Goal: Transaction & Acquisition: Purchase product/service

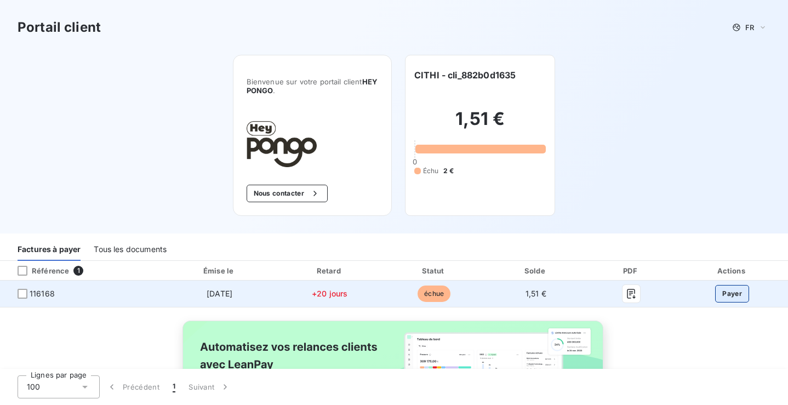
click at [726, 296] on button "Payer" at bounding box center [733, 294] width 34 height 18
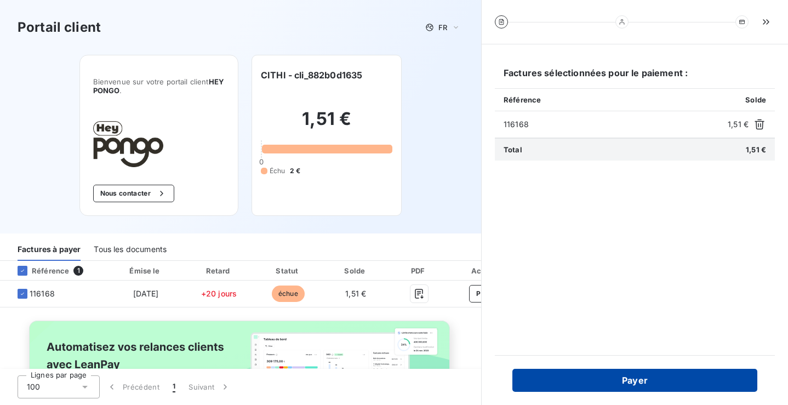
click at [634, 381] on button "Payer" at bounding box center [635, 380] width 245 height 23
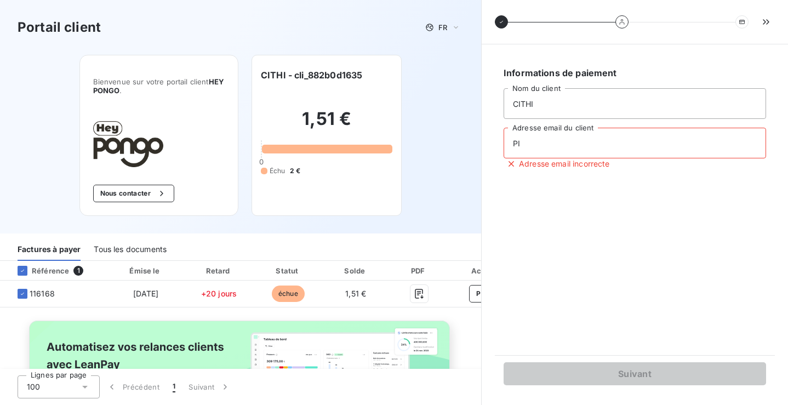
type input "P"
click at [757, 145] on input "pizza" at bounding box center [635, 143] width 263 height 31
click at [754, 145] on input "pizza" at bounding box center [635, 143] width 263 height 31
click at [751, 144] on input "pizza" at bounding box center [635, 143] width 263 height 31
click at [750, 144] on input "pizza" at bounding box center [635, 143] width 263 height 31
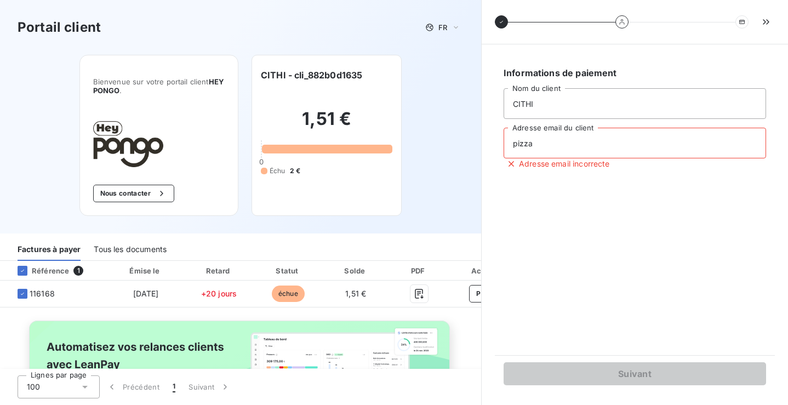
click at [750, 144] on input "pizza" at bounding box center [635, 143] width 263 height 31
click at [733, 144] on input "pizza" at bounding box center [635, 143] width 263 height 31
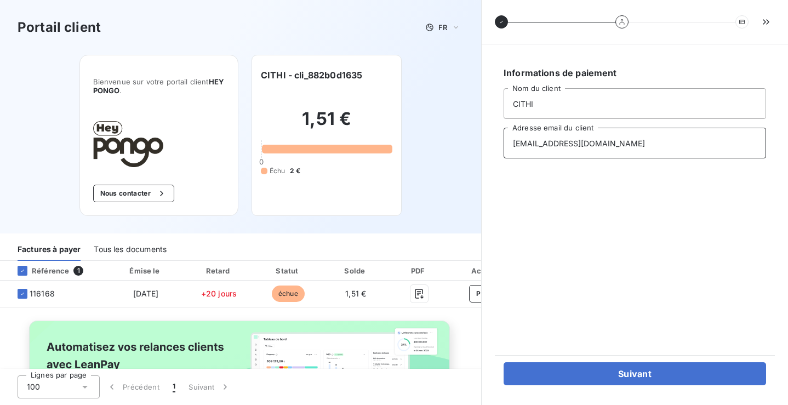
click at [588, 146] on input "[EMAIL_ADDRESS][DOMAIN_NAME]" at bounding box center [635, 143] width 263 height 31
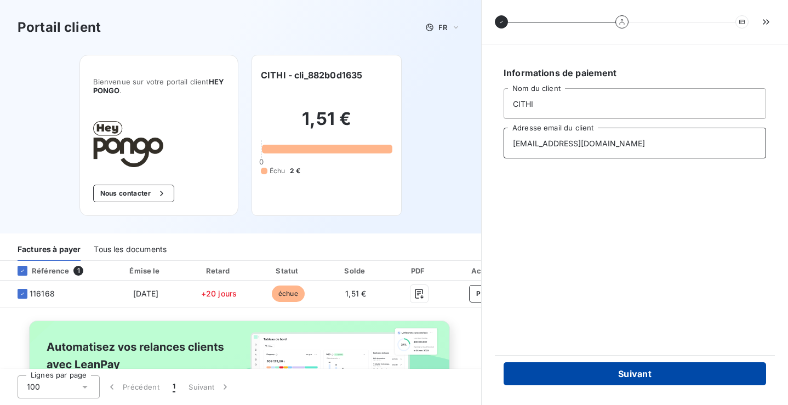
type input "[EMAIL_ADDRESS][DOMAIN_NAME]"
click at [674, 372] on button "Suivant" at bounding box center [635, 373] width 263 height 23
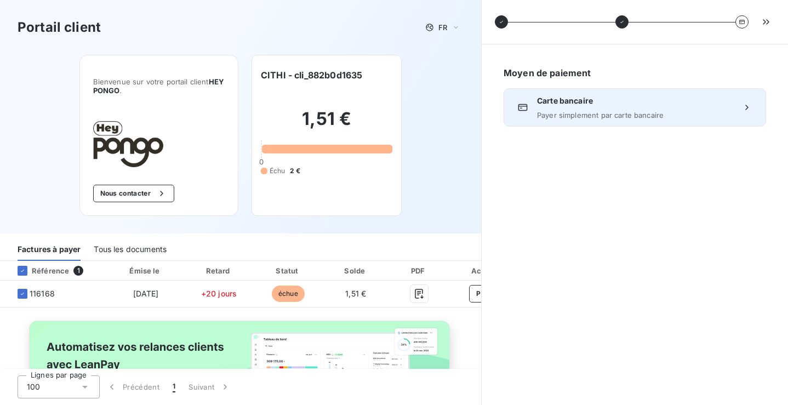
click at [598, 96] on span "Carte bancaire" at bounding box center [635, 100] width 196 height 11
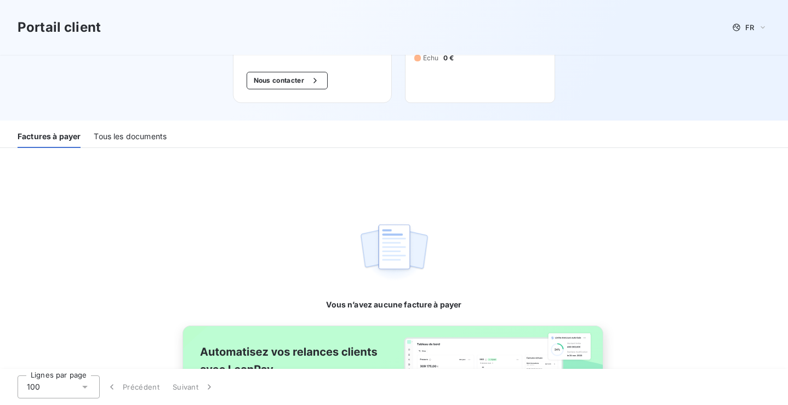
scroll to position [216, 0]
